Goal: Information Seeking & Learning: Learn about a topic

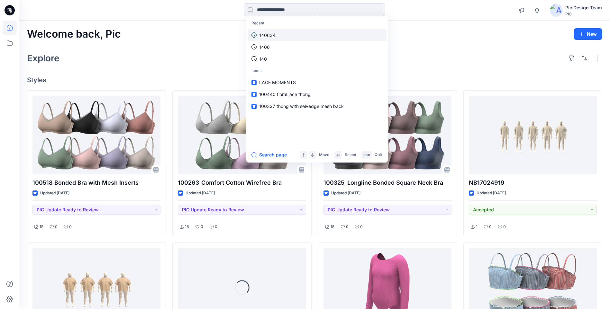
click at [264, 38] on p "140634" at bounding box center [267, 35] width 16 height 7
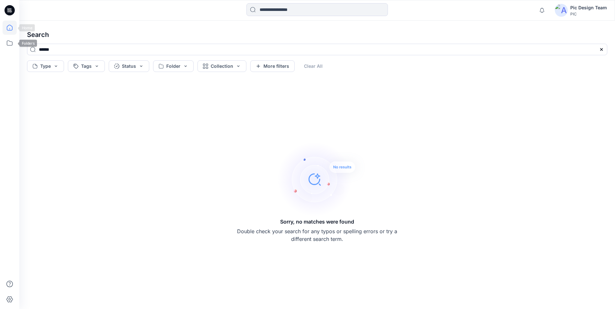
click at [8, 30] on icon at bounding box center [10, 28] width 14 height 14
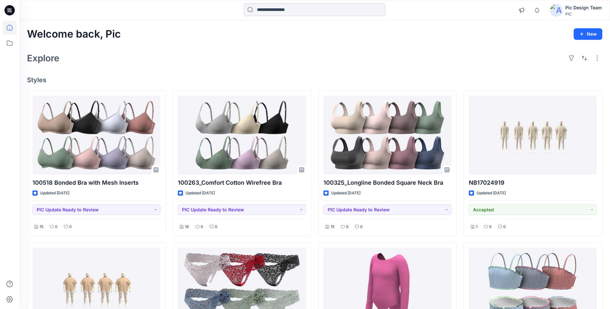
click at [333, 15] on input at bounding box center [315, 9] width 142 height 13
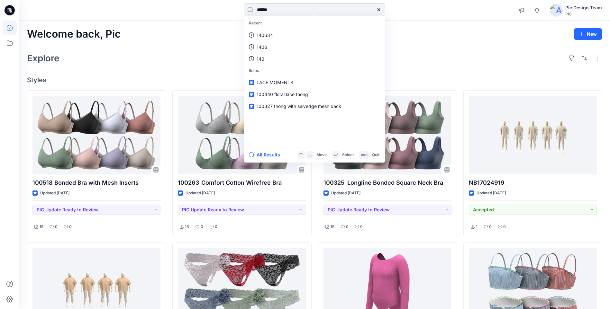
type input "******"
click at [276, 154] on button "All Results" at bounding box center [266, 155] width 35 height 8
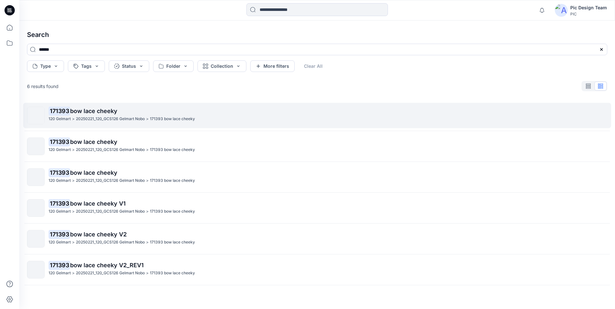
click at [77, 112] on span "bow lace cheeky" at bounding box center [93, 111] width 47 height 7
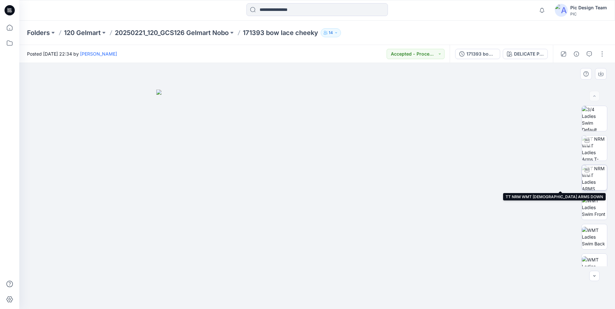
click at [597, 179] on img at bounding box center [594, 177] width 25 height 25
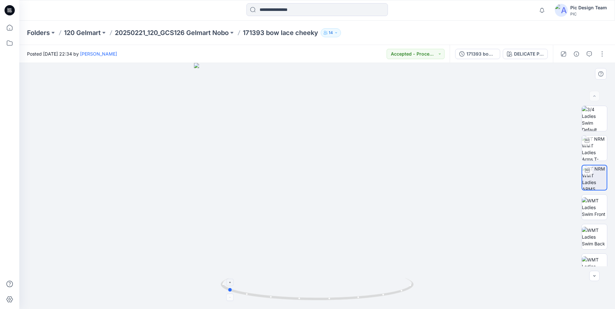
drag, startPoint x: 384, startPoint y: 296, endPoint x: 295, endPoint y: 297, distance: 89.1
click at [295, 297] on icon at bounding box center [318, 290] width 195 height 24
click at [471, 55] on div "171393 bow lace cheeky" at bounding box center [481, 54] width 30 height 7
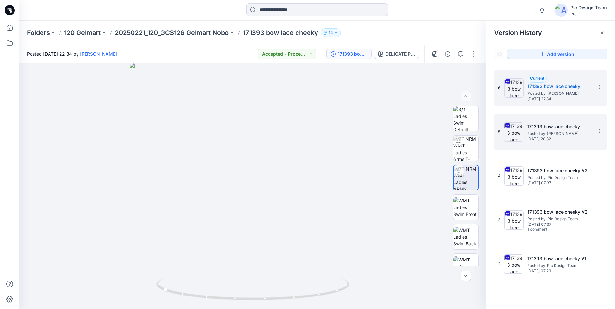
click at [538, 132] on span "Posted by: [PERSON_NAME]" at bounding box center [559, 134] width 64 height 6
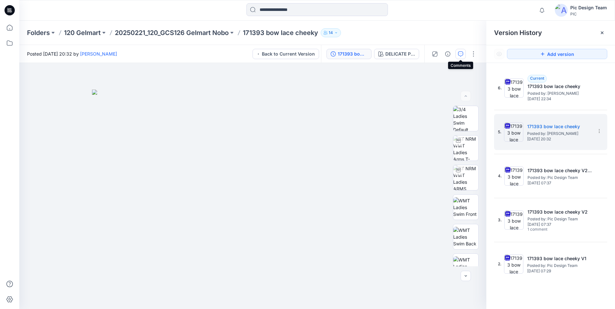
click at [464, 54] on button "button" at bounding box center [460, 54] width 10 height 10
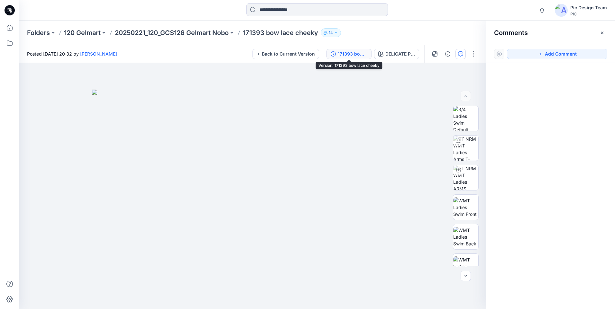
click at [356, 53] on div "171393 bow lace cheeky" at bounding box center [353, 54] width 30 height 7
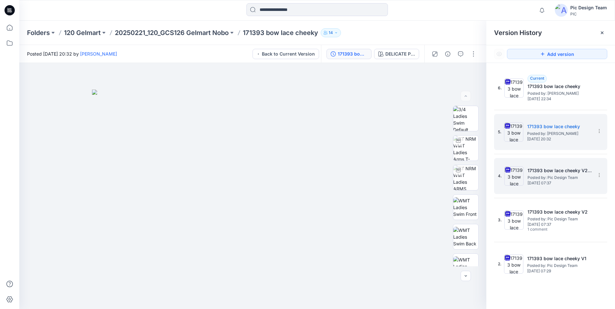
click at [556, 180] on span "Posted by: Pic Design Team" at bounding box center [560, 178] width 64 height 6
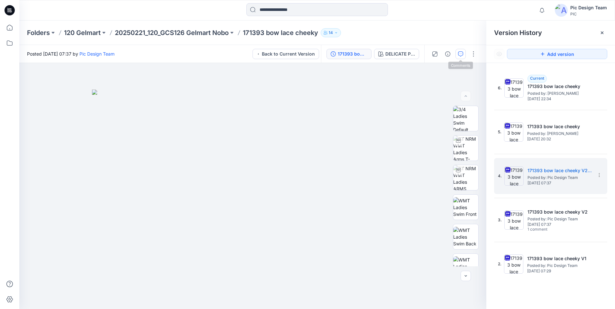
click at [460, 53] on icon "button" at bounding box center [460, 53] width 5 height 5
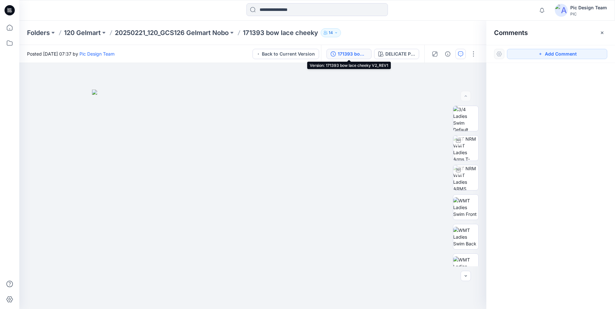
click at [356, 56] on div "171393 bow lace cheeky V2_REV1" at bounding box center [353, 54] width 30 height 7
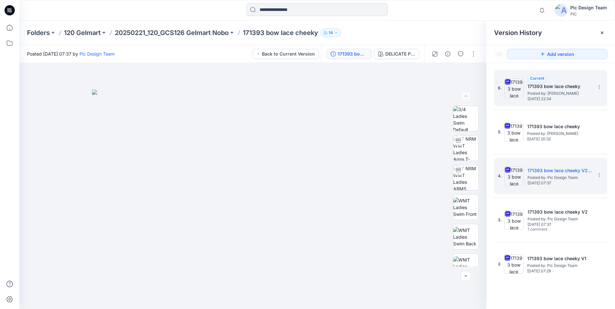
click at [563, 93] on span "Posted by: [PERSON_NAME]" at bounding box center [560, 93] width 64 height 6
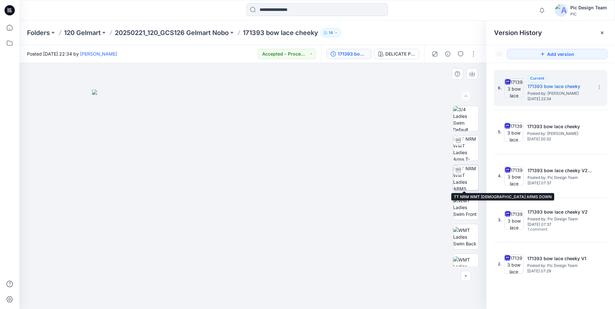
click at [471, 180] on img at bounding box center [465, 177] width 25 height 25
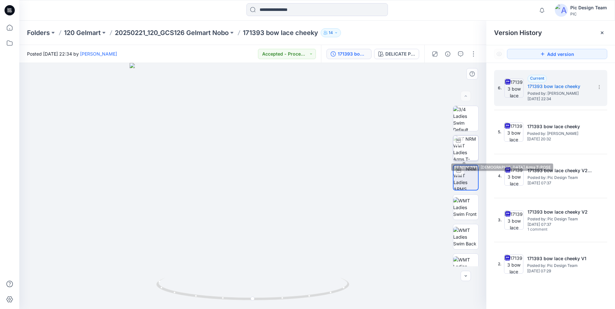
click at [470, 156] on img at bounding box center [465, 148] width 25 height 25
